Goal: Use online tool/utility: Utilize a website feature to perform a specific function

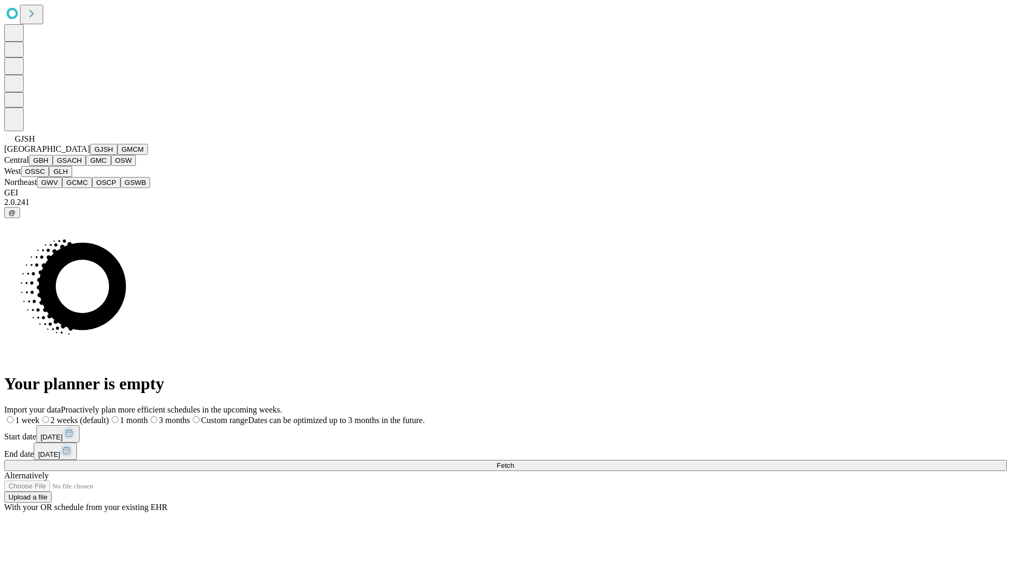
click at [90, 155] on button "GJSH" at bounding box center [103, 149] width 27 height 11
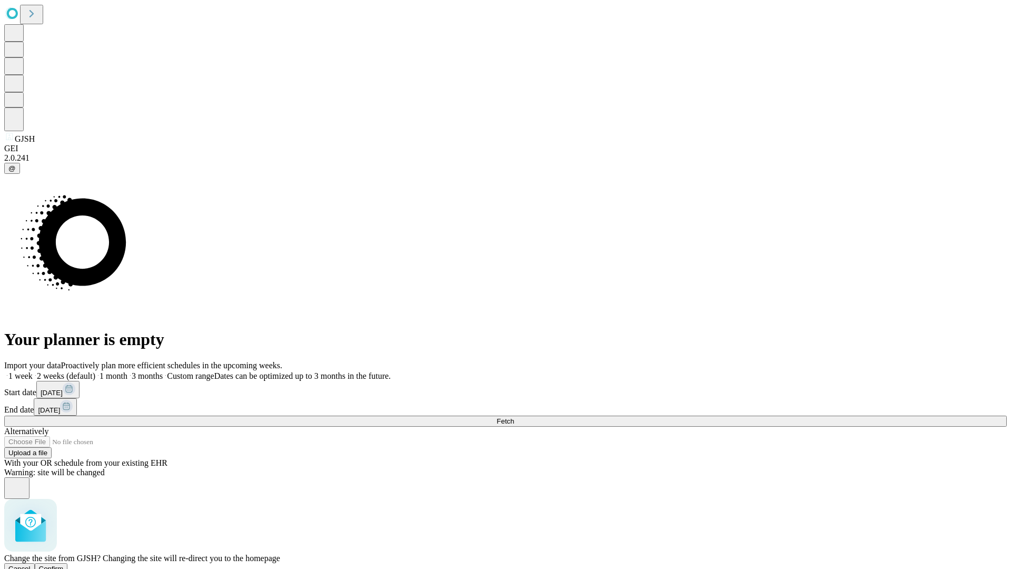
click at [64, 565] on span "Confirm" at bounding box center [51, 569] width 25 height 8
click at [95, 371] on label "2 weeks (default)" at bounding box center [64, 375] width 63 height 9
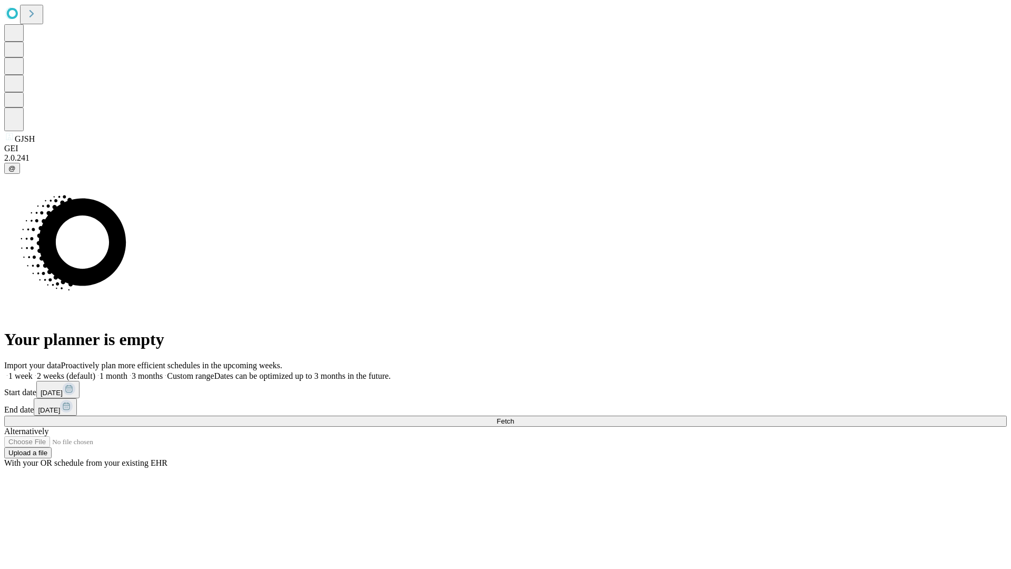
click at [514, 417] on span "Fetch" at bounding box center [505, 421] width 17 height 8
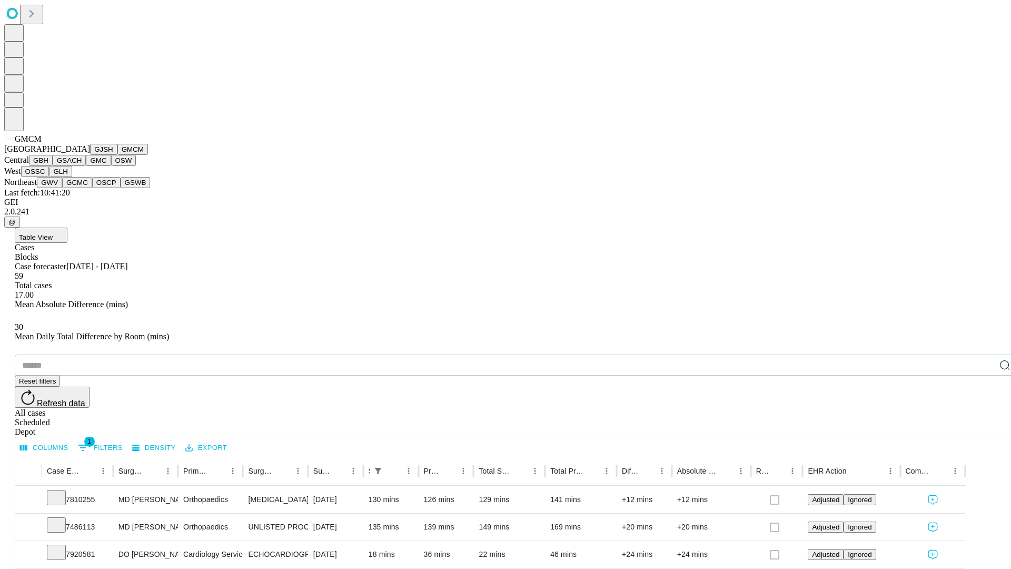
click at [53, 166] on button "GBH" at bounding box center [41, 160] width 24 height 11
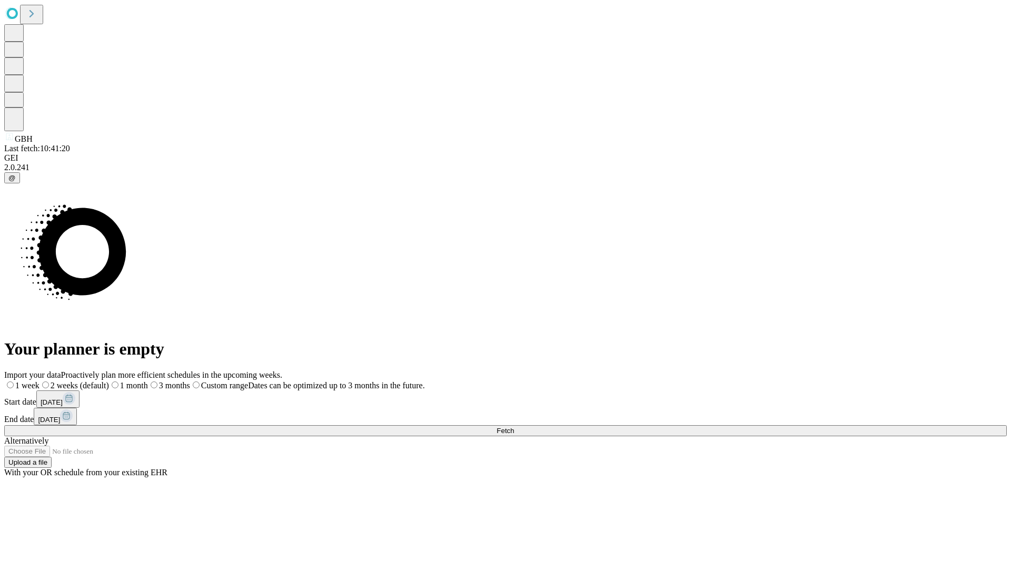
click at [109, 381] on label "2 weeks (default)" at bounding box center [75, 385] width 70 height 9
click at [514, 427] on span "Fetch" at bounding box center [505, 431] width 17 height 8
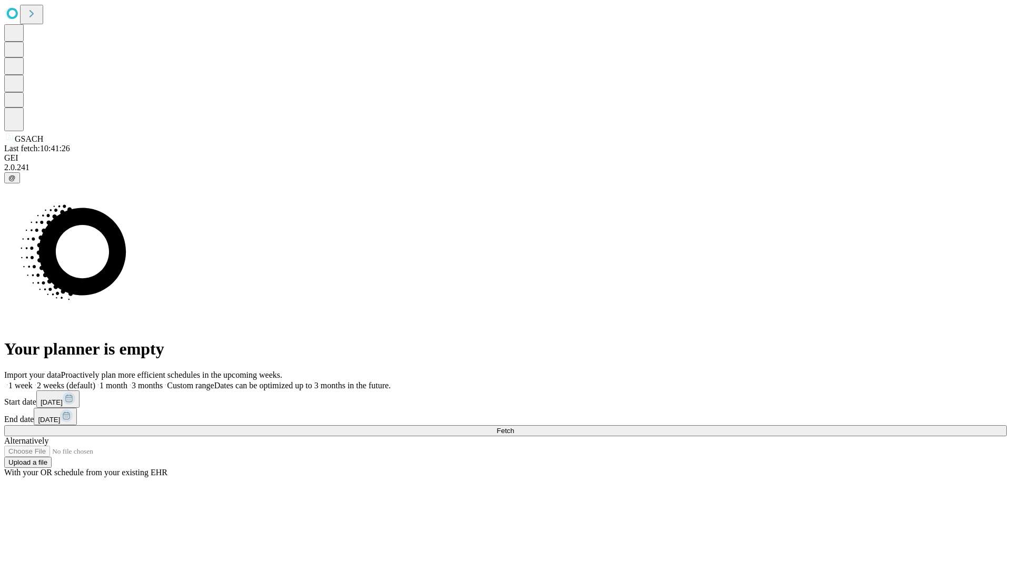
click at [514, 427] on span "Fetch" at bounding box center [505, 431] width 17 height 8
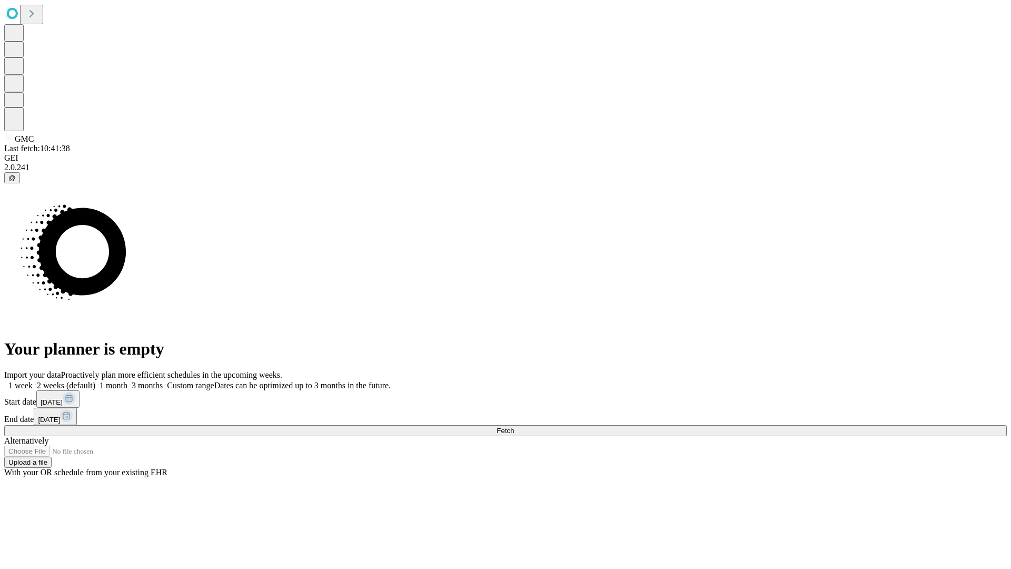
click at [95, 381] on label "2 weeks (default)" at bounding box center [64, 385] width 63 height 9
click at [514, 427] on span "Fetch" at bounding box center [505, 431] width 17 height 8
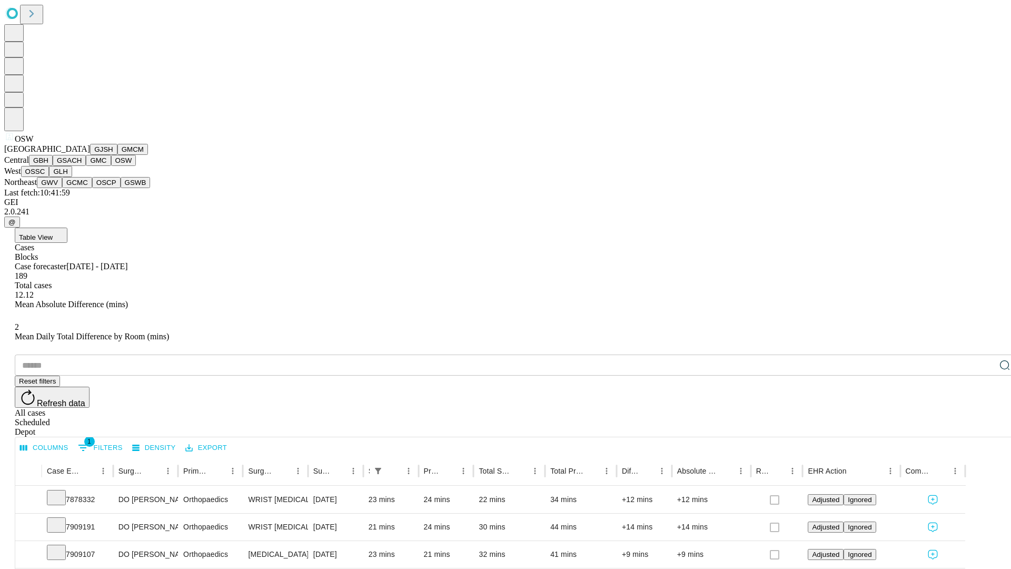
click at [50, 177] on button "OSSC" at bounding box center [35, 171] width 28 height 11
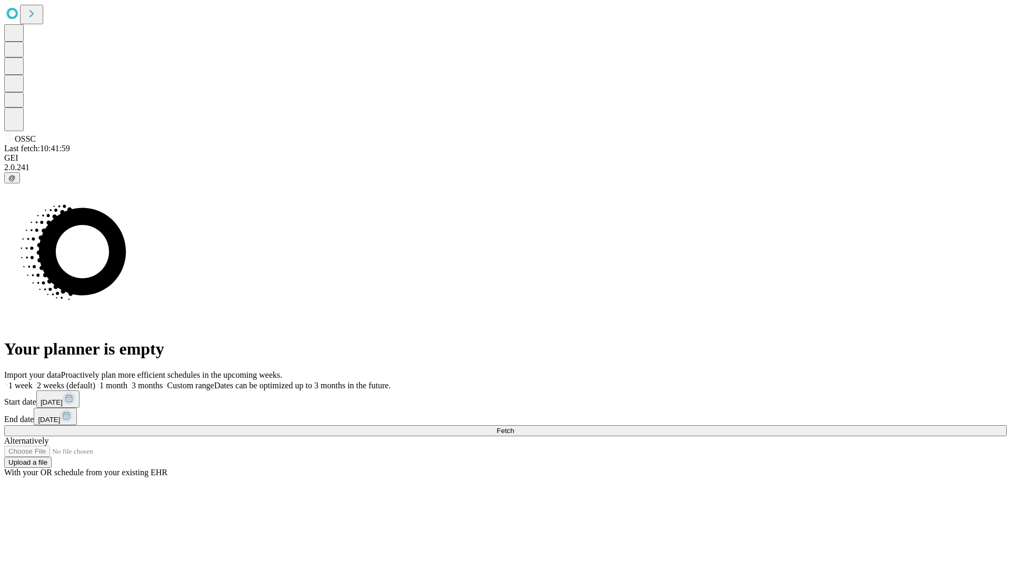
click at [95, 381] on label "2 weeks (default)" at bounding box center [64, 385] width 63 height 9
click at [514, 427] on span "Fetch" at bounding box center [505, 431] width 17 height 8
click at [95, 381] on label "2 weeks (default)" at bounding box center [64, 385] width 63 height 9
click at [514, 427] on span "Fetch" at bounding box center [505, 431] width 17 height 8
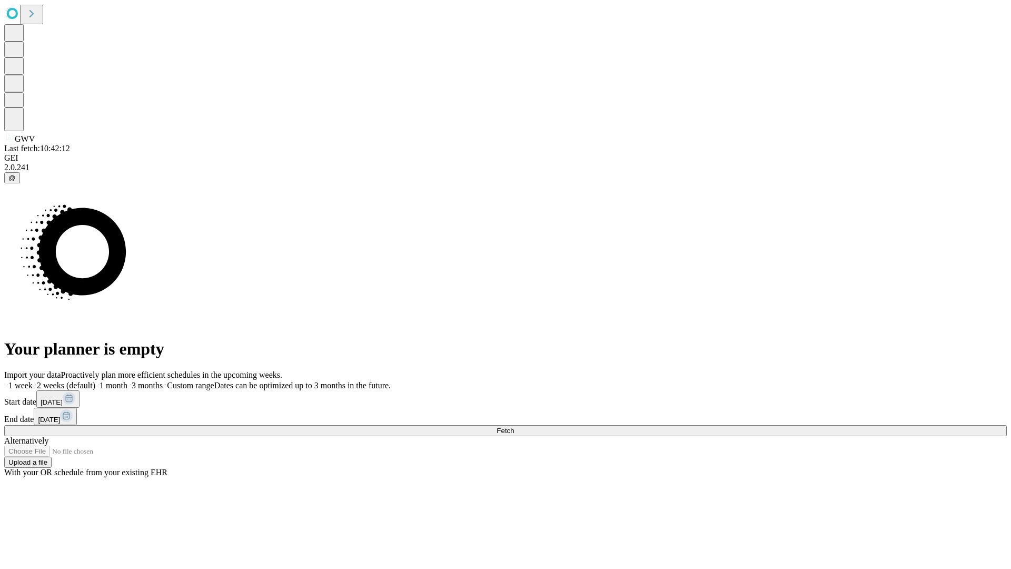
click at [95, 381] on label "2 weeks (default)" at bounding box center [64, 385] width 63 height 9
click at [514, 427] on span "Fetch" at bounding box center [505, 431] width 17 height 8
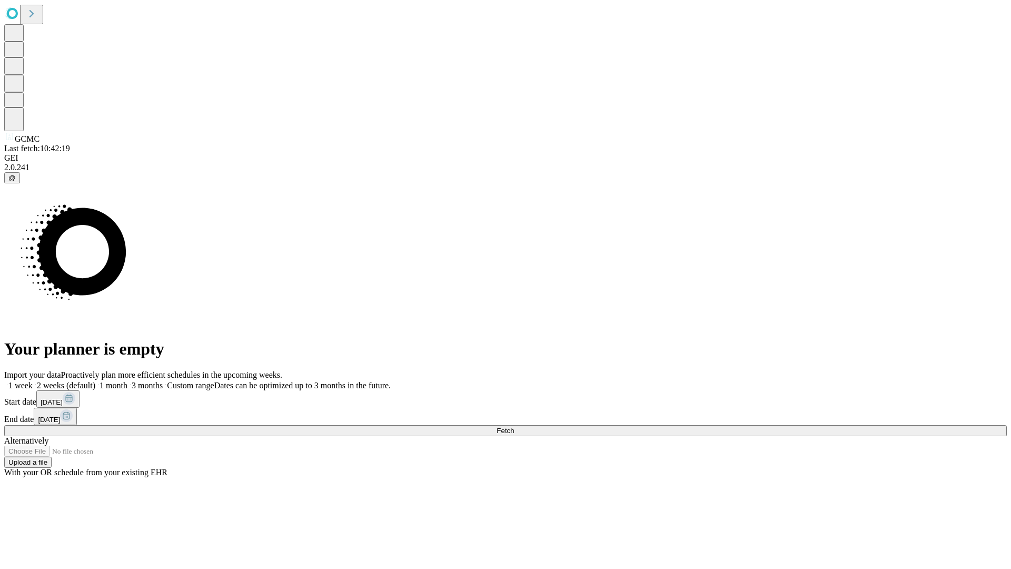
click at [95, 381] on label "2 weeks (default)" at bounding box center [64, 385] width 63 height 9
click at [514, 427] on span "Fetch" at bounding box center [505, 431] width 17 height 8
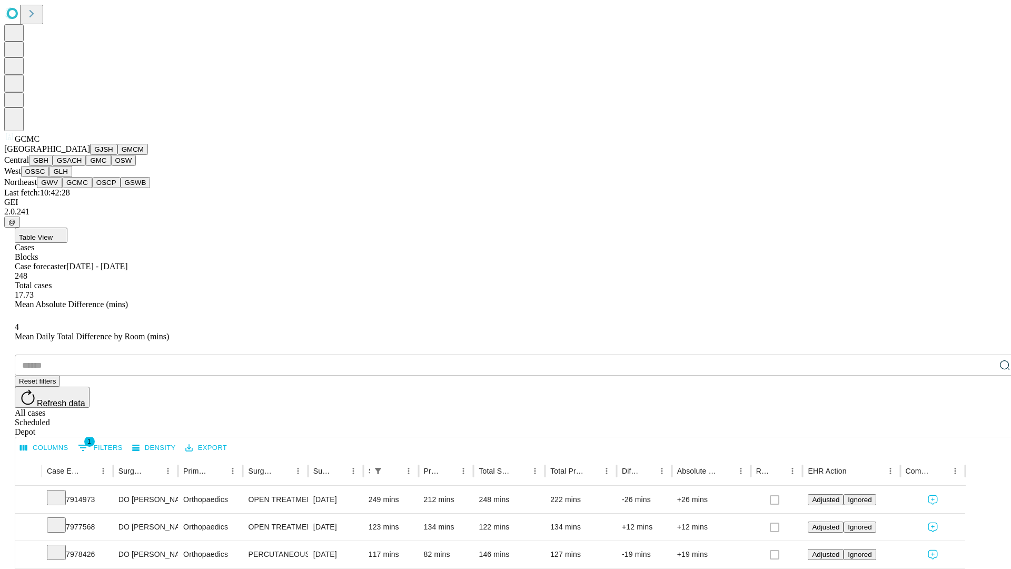
click at [92, 188] on button "OSCP" at bounding box center [106, 182] width 28 height 11
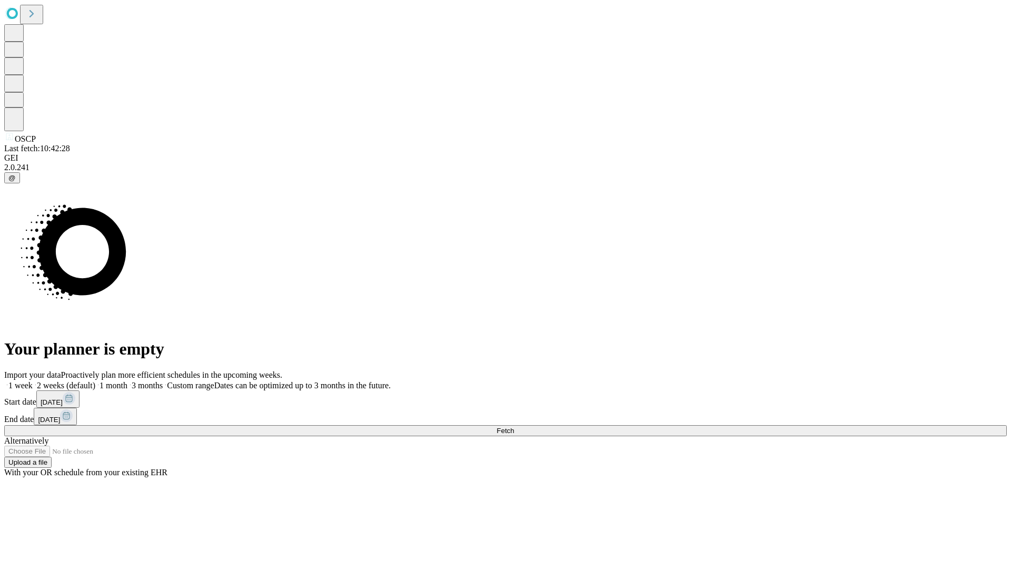
click at [95, 381] on label "2 weeks (default)" at bounding box center [64, 385] width 63 height 9
click at [514, 427] on span "Fetch" at bounding box center [505, 431] width 17 height 8
